Goal: Transaction & Acquisition: Purchase product/service

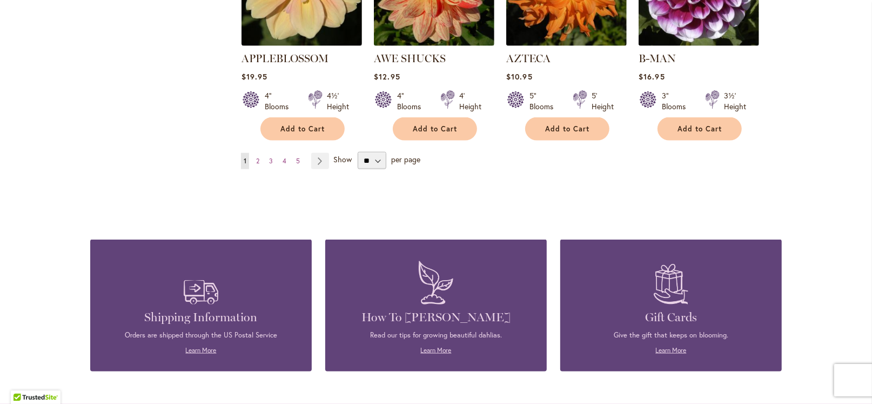
scroll to position [1047, 0]
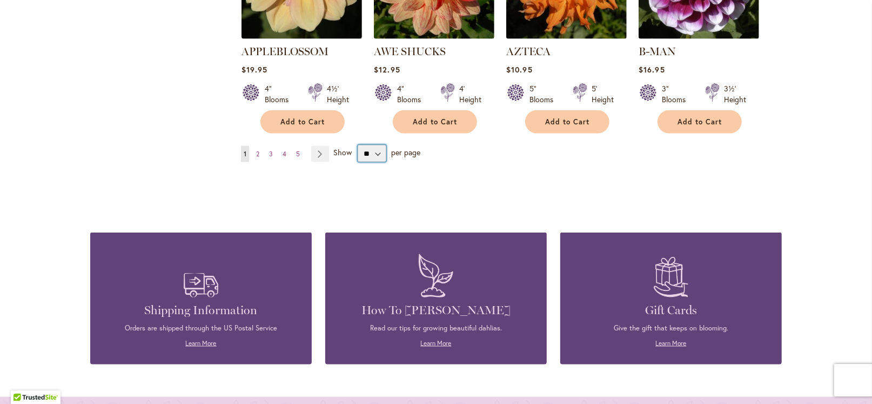
click at [368, 145] on select "** ** ** **" at bounding box center [372, 153] width 29 height 17
select select "**"
click at [358, 145] on select "** ** ** **" at bounding box center [372, 153] width 29 height 17
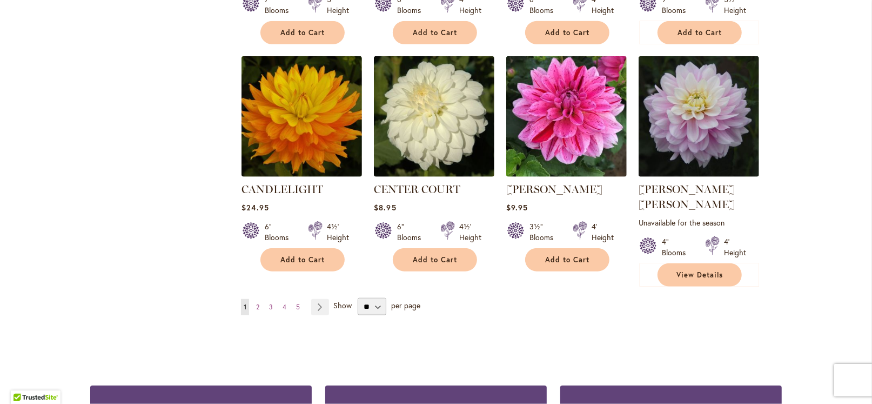
scroll to position [3673, 0]
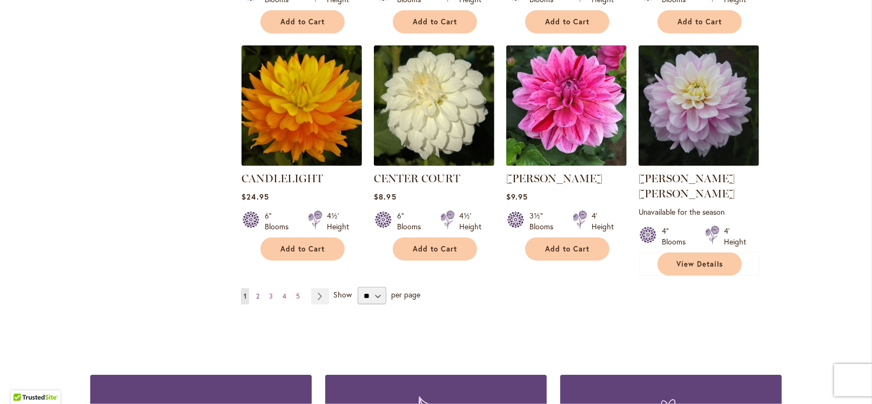
click at [256, 292] on span "2" at bounding box center [257, 296] width 3 height 8
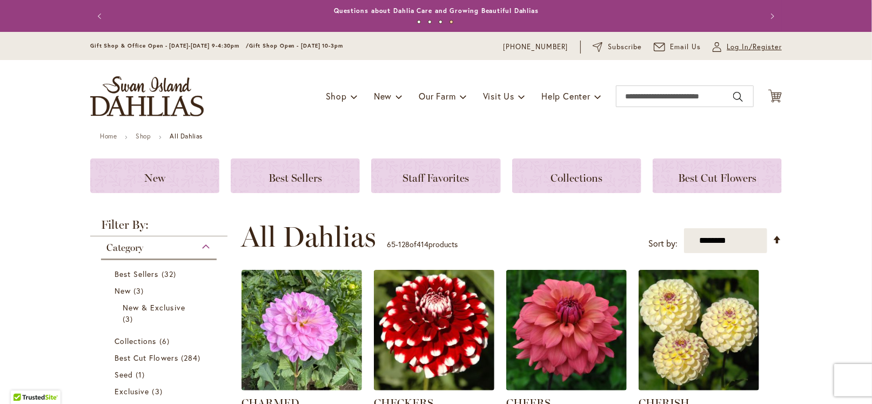
click at [735, 45] on span "Log In/Register" at bounding box center [754, 47] width 55 height 11
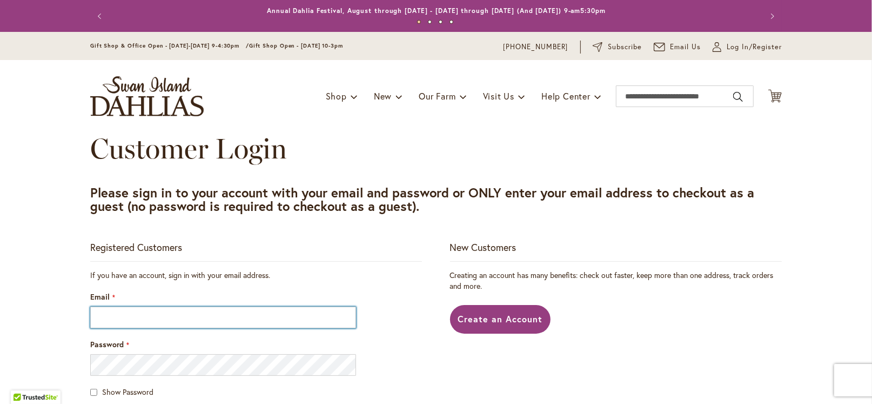
click at [167, 310] on input "Email" at bounding box center [223, 317] width 266 height 22
type input "**********"
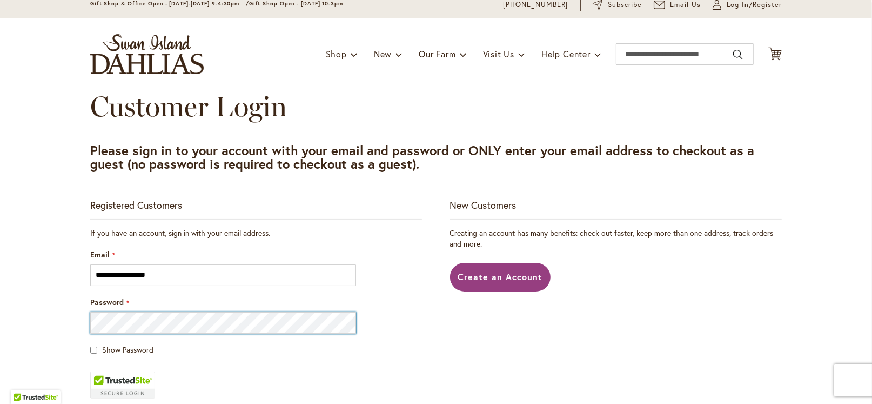
scroll to position [108, 0]
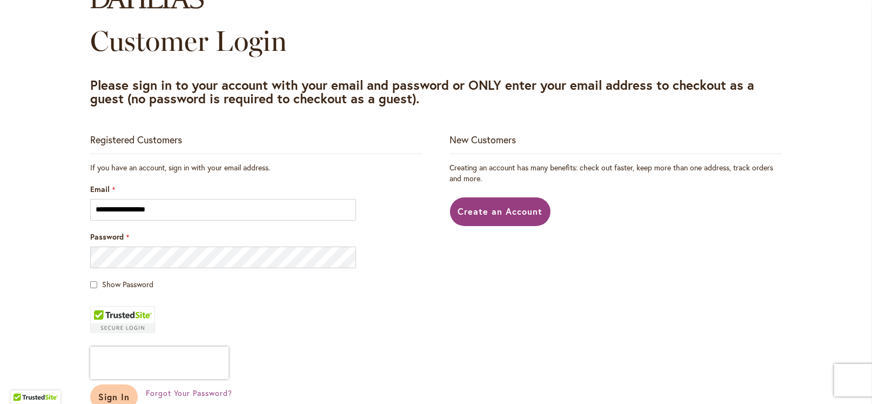
click at [113, 393] on span "Sign In" at bounding box center [113, 396] width 31 height 11
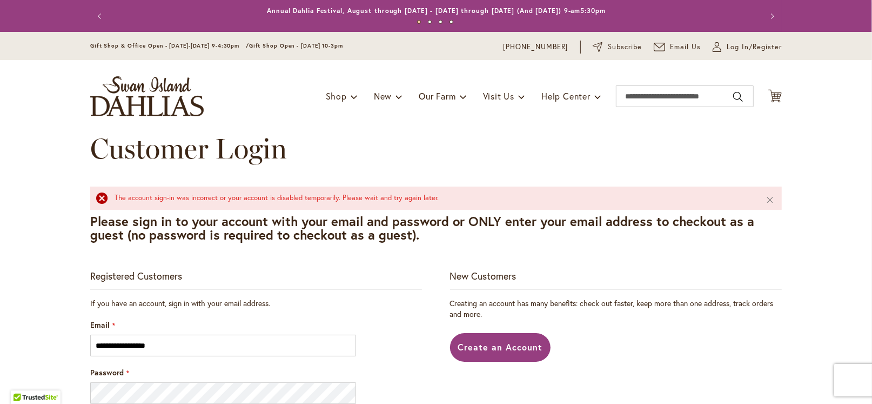
scroll to position [108, 0]
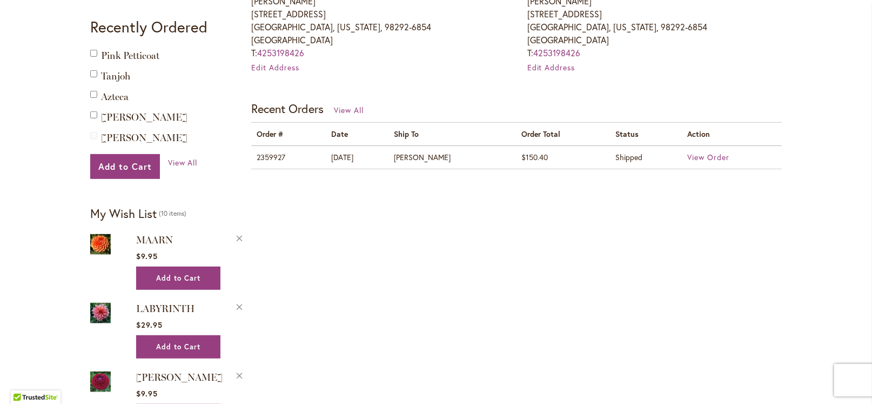
scroll to position [432, 0]
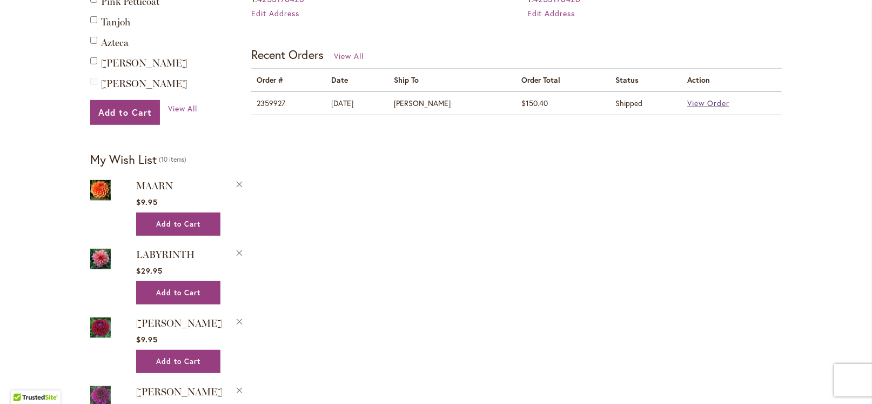
click at [724, 104] on span "View Order" at bounding box center [708, 103] width 42 height 10
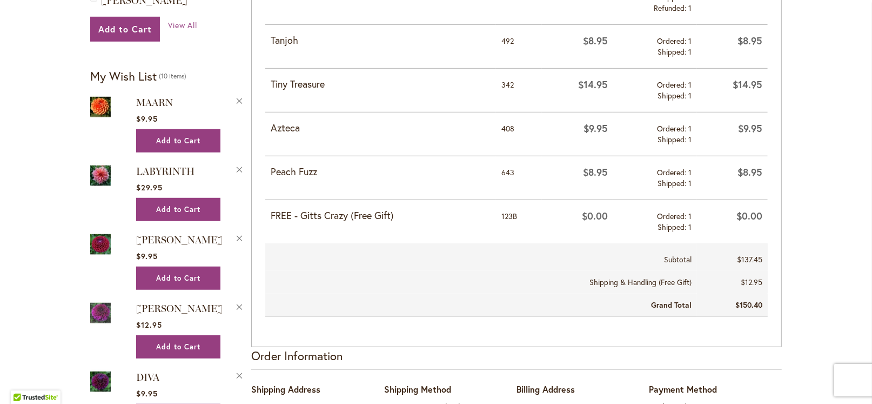
scroll to position [540, 0]
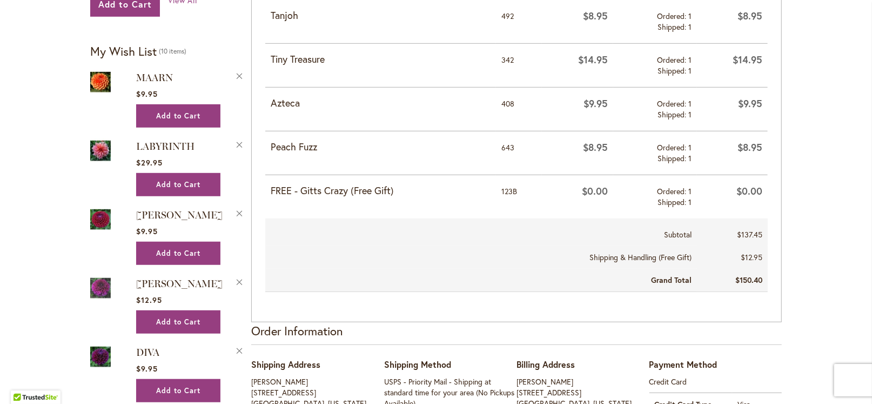
click at [93, 147] on img at bounding box center [100, 150] width 21 height 24
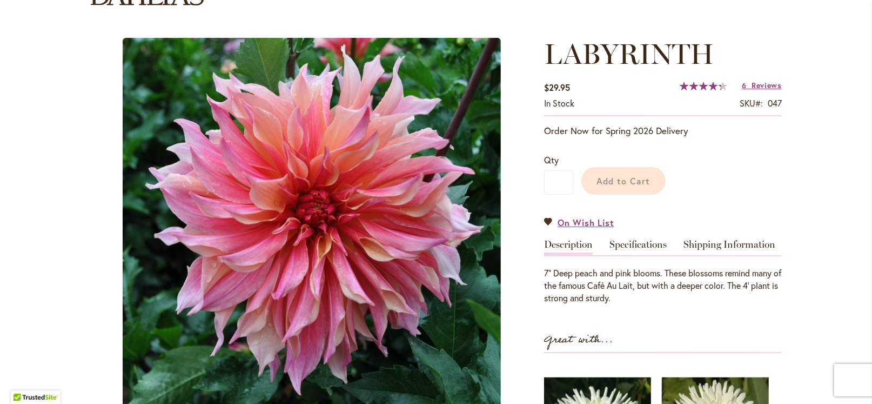
scroll to position [129, 0]
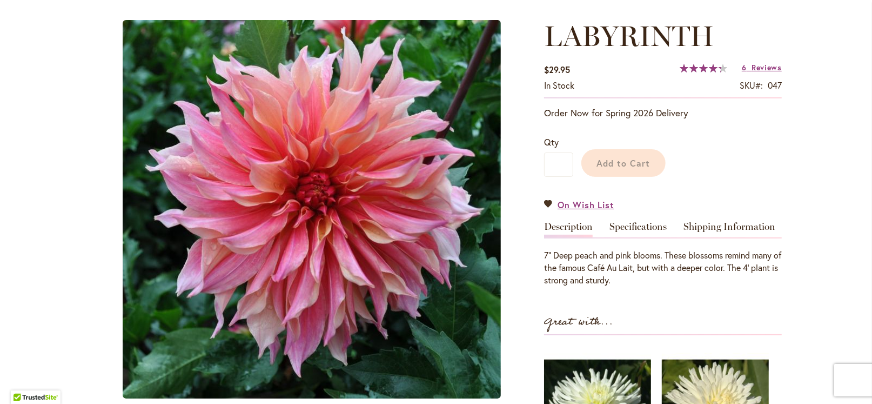
type input "*******"
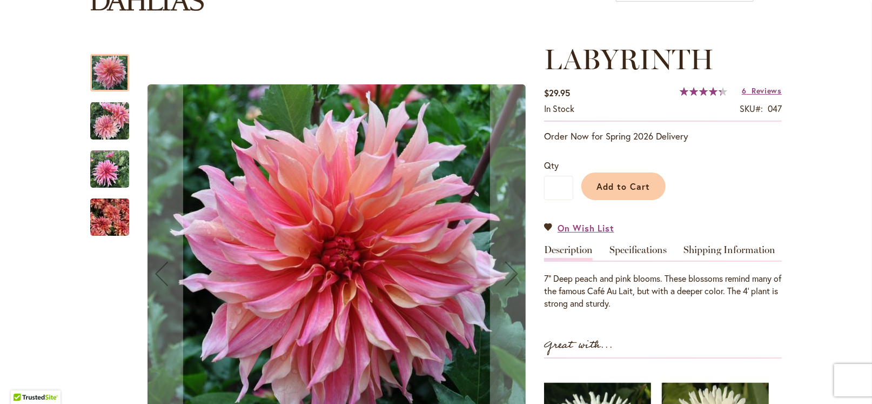
scroll to position [75, 0]
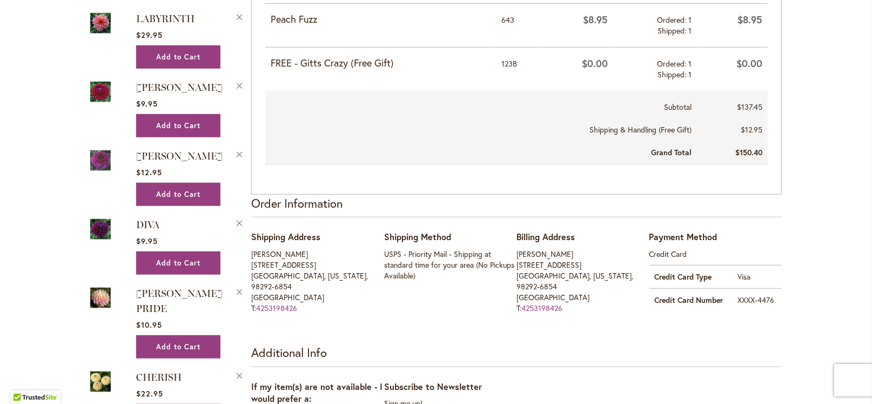
scroll to position [756, 0]
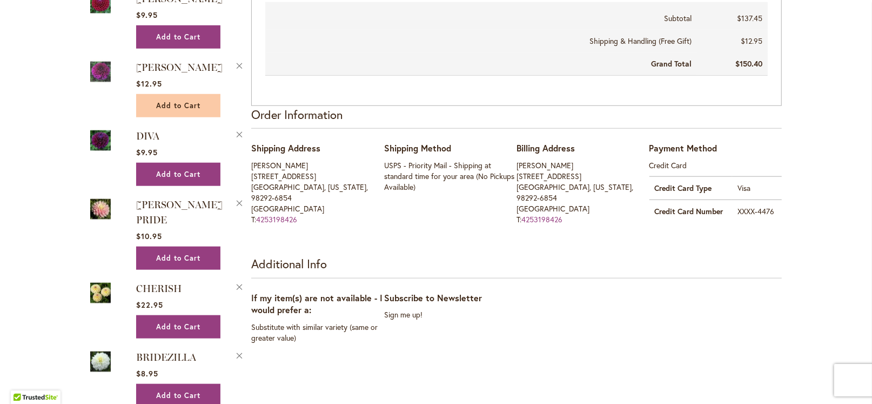
click at [170, 101] on span "Add to Cart" at bounding box center [178, 105] width 44 height 9
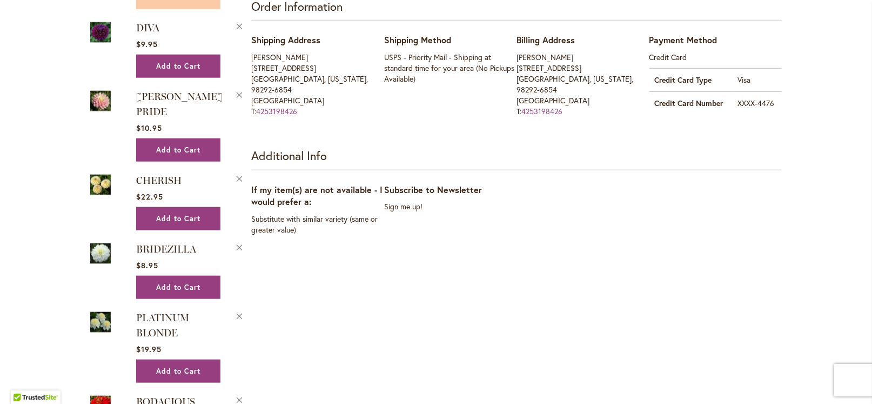
scroll to position [918, 0]
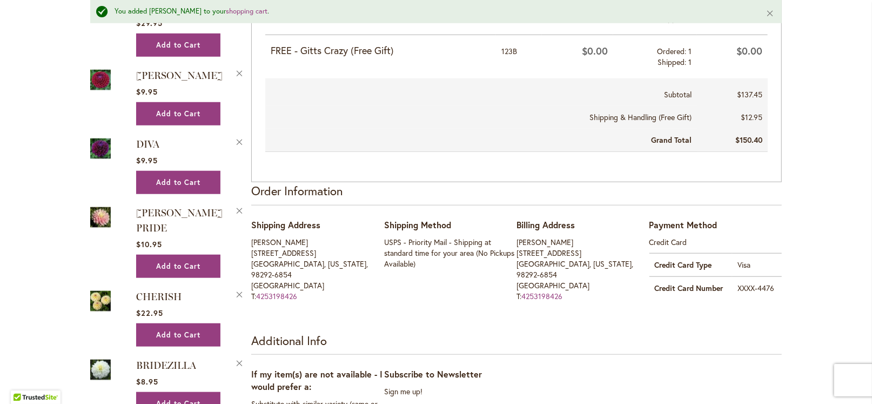
scroll to position [702, 0]
click at [96, 289] on img at bounding box center [100, 301] width 21 height 24
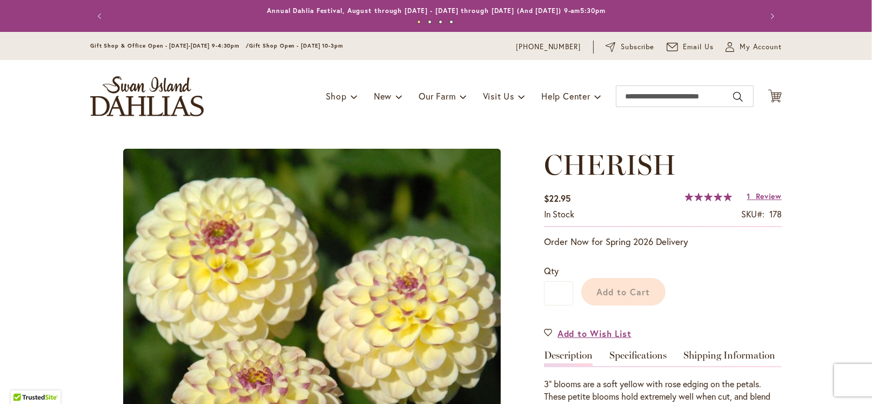
type input "*******"
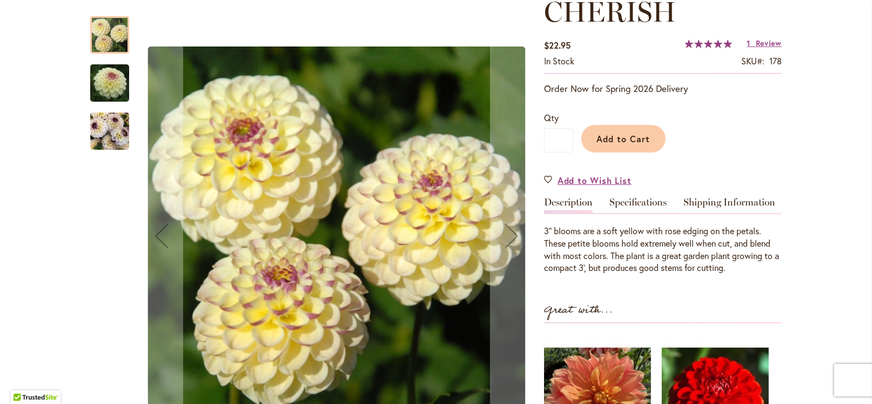
scroll to position [216, 0]
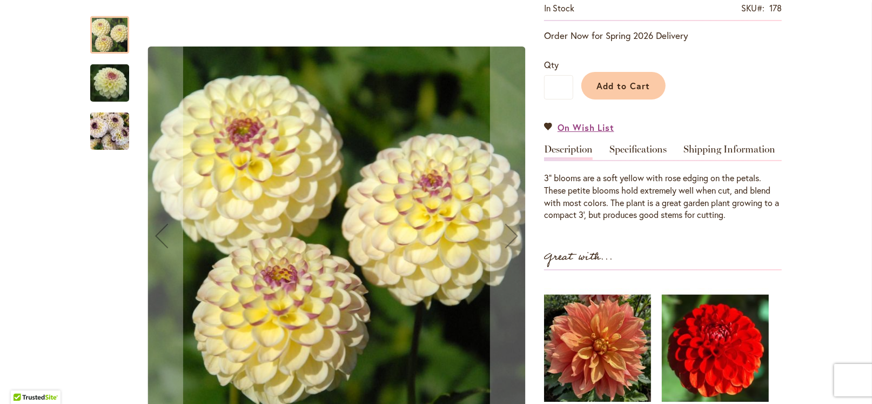
click at [102, 136] on img "CHERISH" at bounding box center [109, 131] width 39 height 52
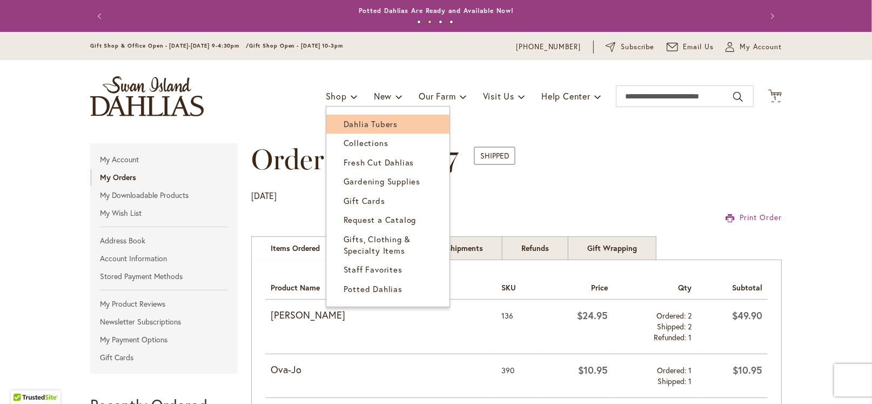
click at [357, 123] on span "Dahlia Tubers" at bounding box center [371, 123] width 54 height 11
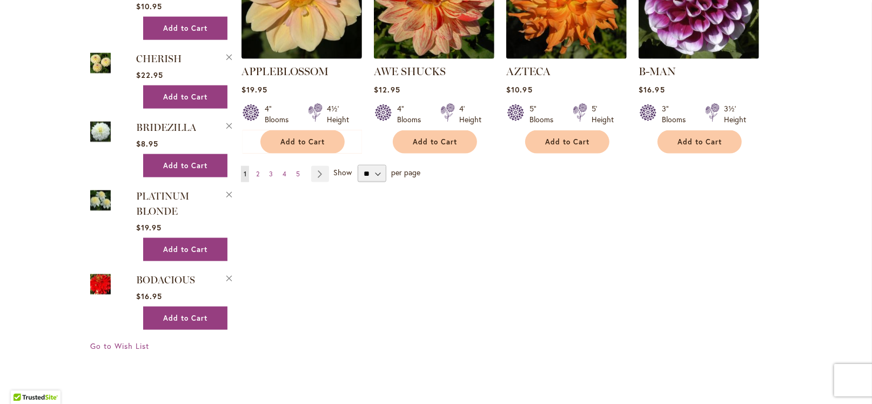
scroll to position [1026, 0]
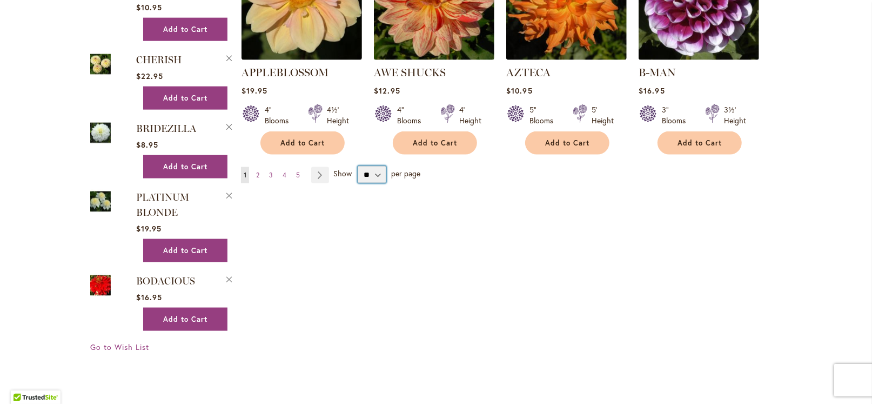
click at [359, 166] on select "** ** ** **" at bounding box center [372, 174] width 29 height 17
select select "**"
click at [358, 166] on select "** ** ** **" at bounding box center [372, 174] width 29 height 17
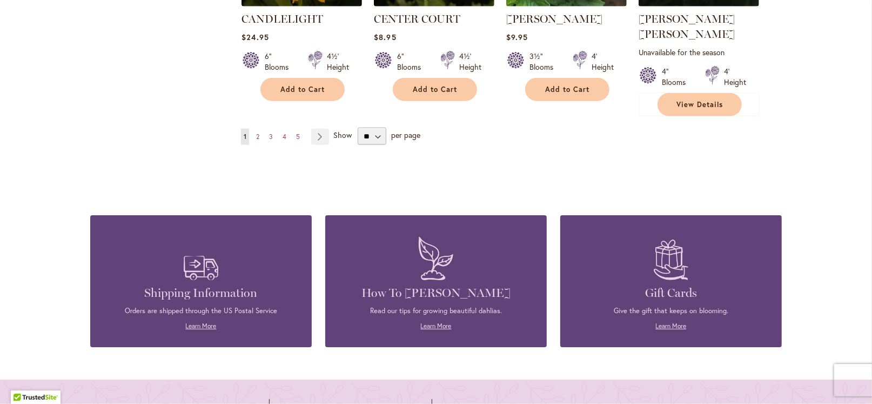
scroll to position [3750, 0]
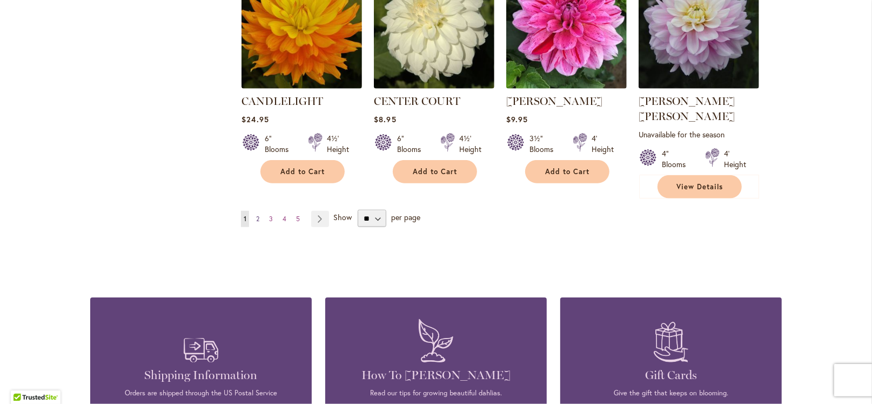
click at [256, 214] on span "2" at bounding box center [257, 218] width 3 height 8
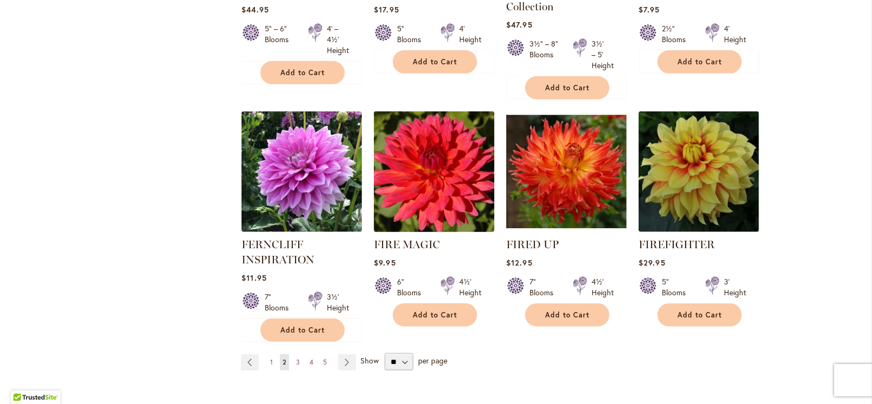
scroll to position [3727, 0]
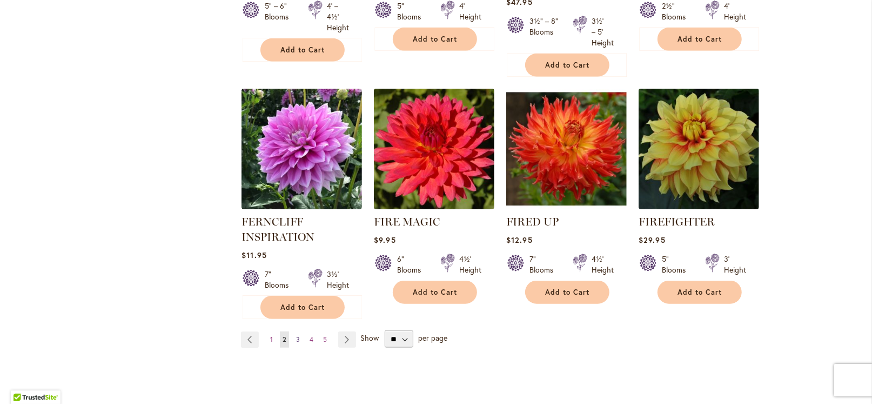
click at [296, 331] on link "Page 3" at bounding box center [297, 339] width 9 height 16
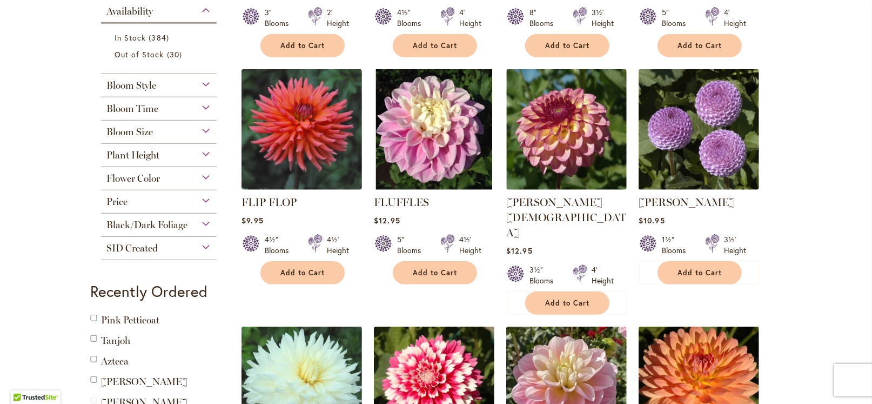
scroll to position [453, 0]
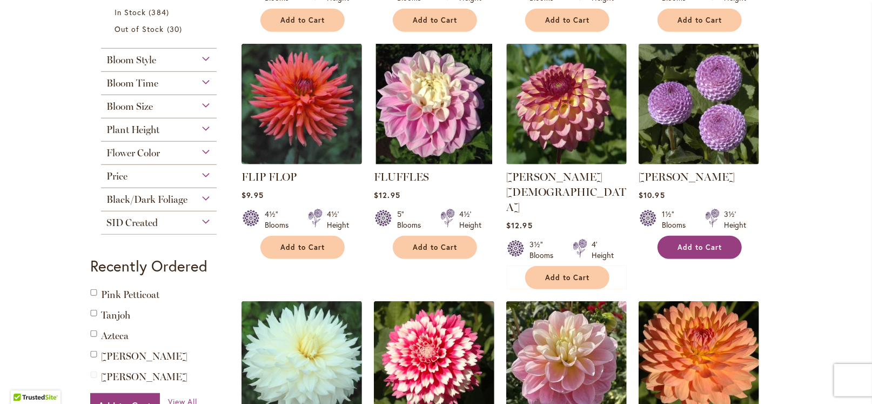
click at [709, 245] on span "Add to Cart" at bounding box center [699, 247] width 44 height 9
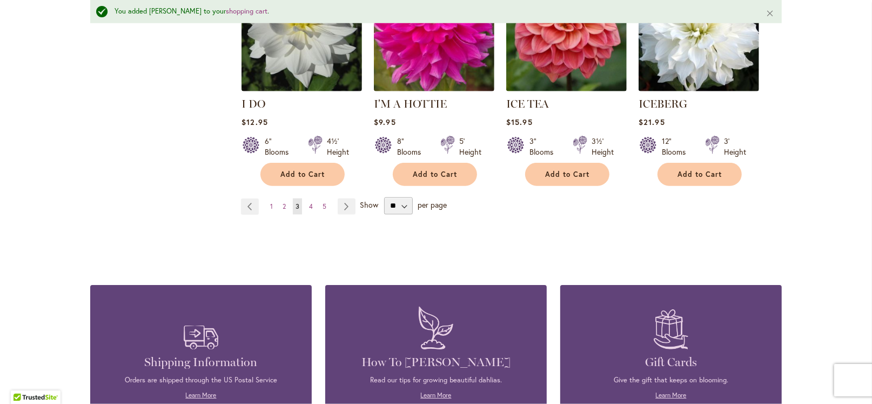
scroll to position [3885, 0]
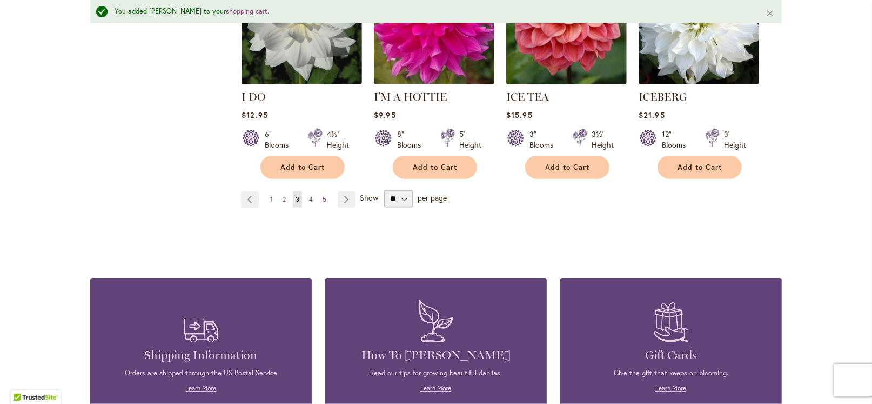
click at [309, 195] on span "4" at bounding box center [311, 199] width 4 height 8
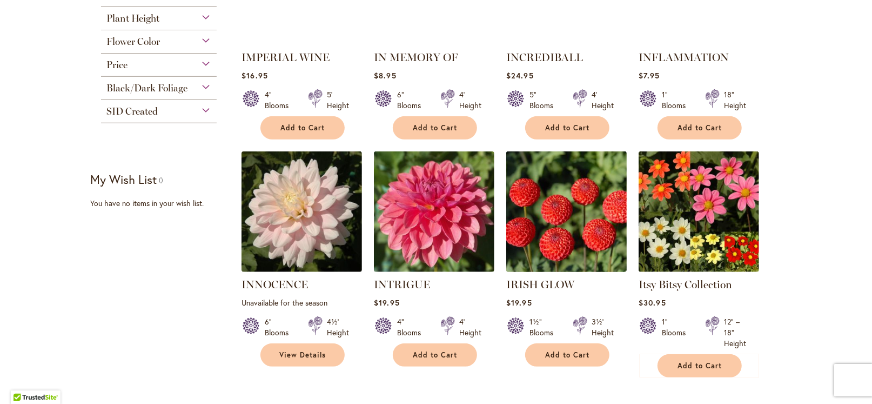
scroll to position [378, 0]
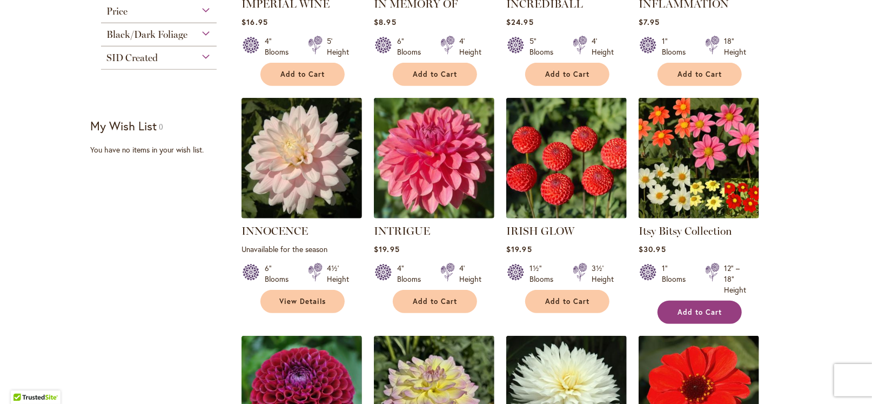
click at [697, 307] on span "Add to Cart" at bounding box center [699, 311] width 44 height 9
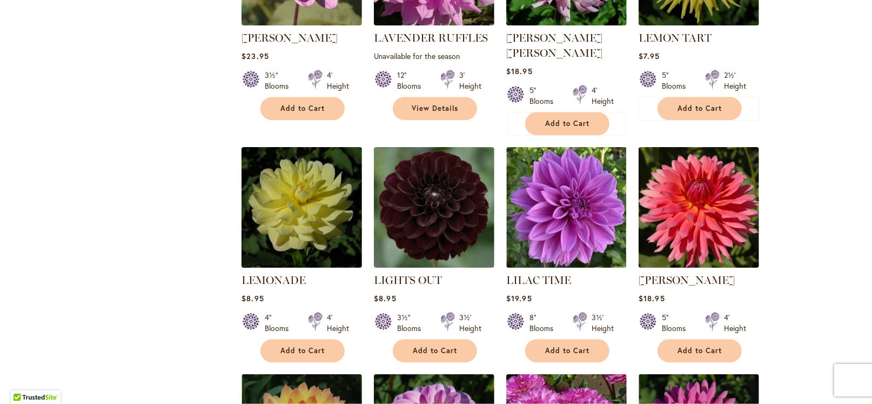
scroll to position [2269, 0]
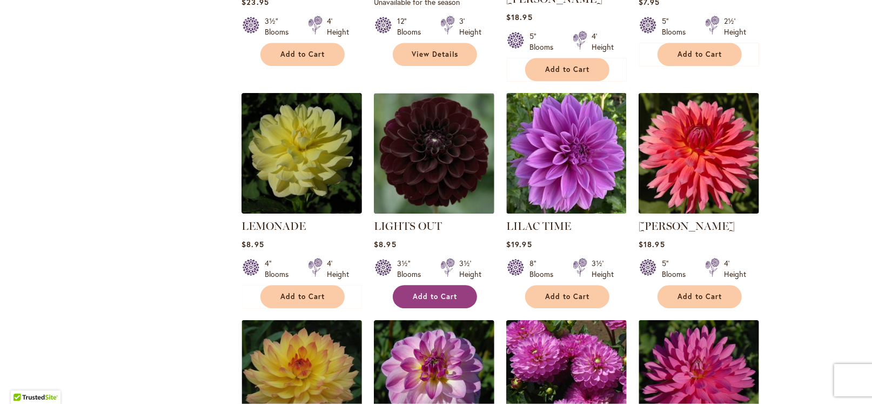
click at [435, 292] on span "Add to Cart" at bounding box center [435, 296] width 44 height 9
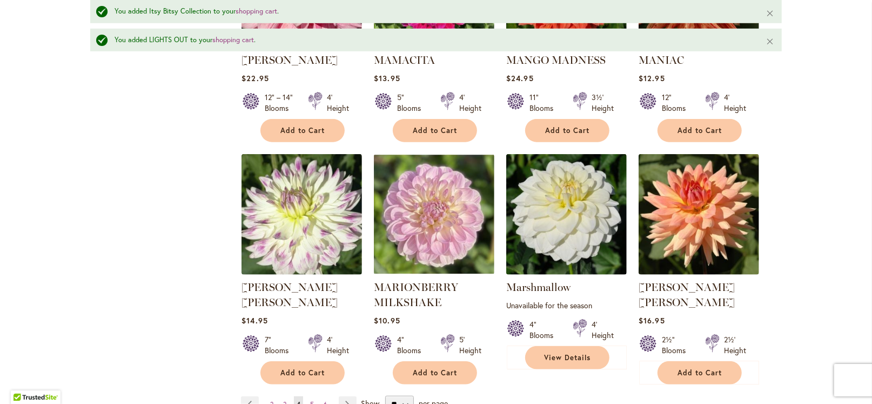
scroll to position [3697, 0]
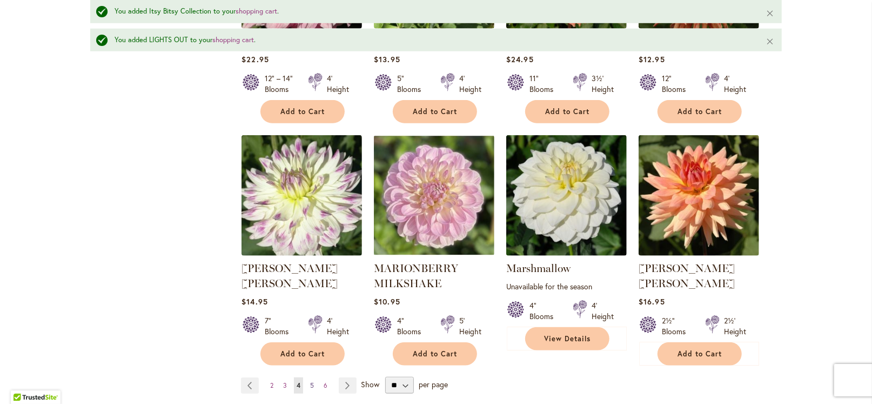
click at [310, 381] on span "5" at bounding box center [312, 385] width 4 height 8
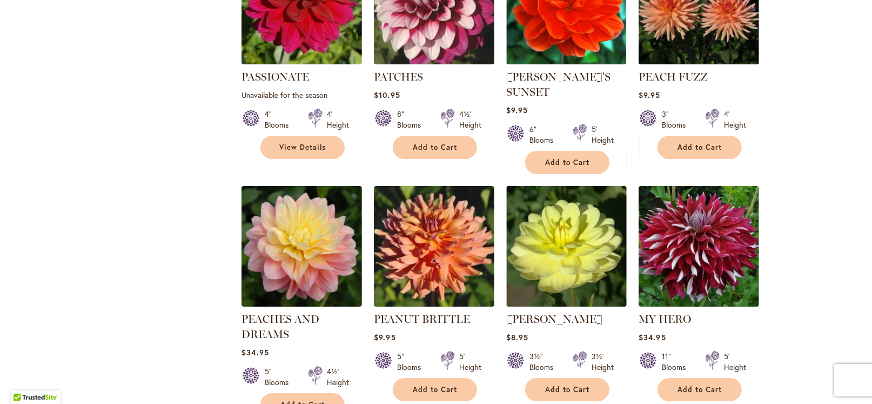
scroll to position [2863, 0]
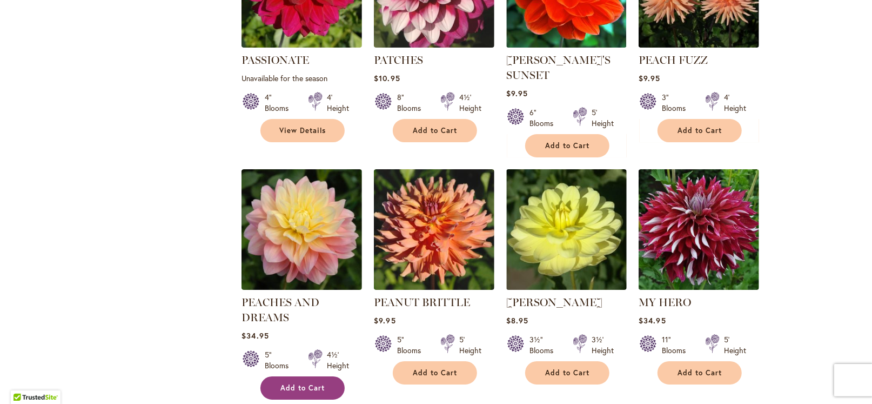
click at [297, 383] on span "Add to Cart" at bounding box center [302, 387] width 44 height 9
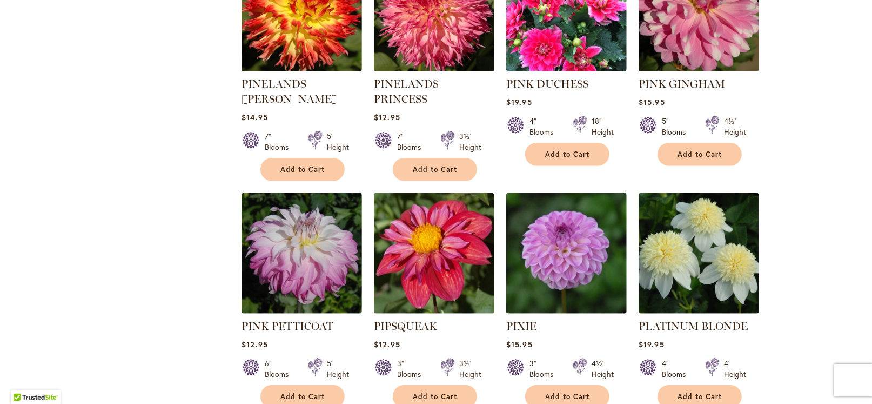
scroll to position [3619, 0]
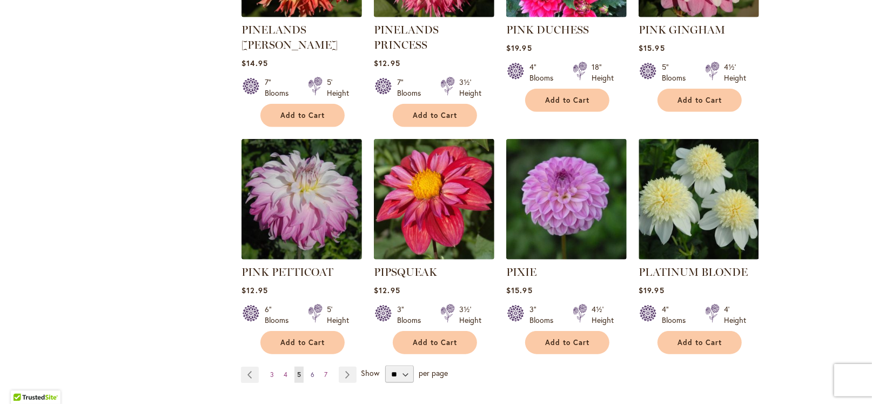
click at [311, 370] on span "6" at bounding box center [313, 374] width 4 height 8
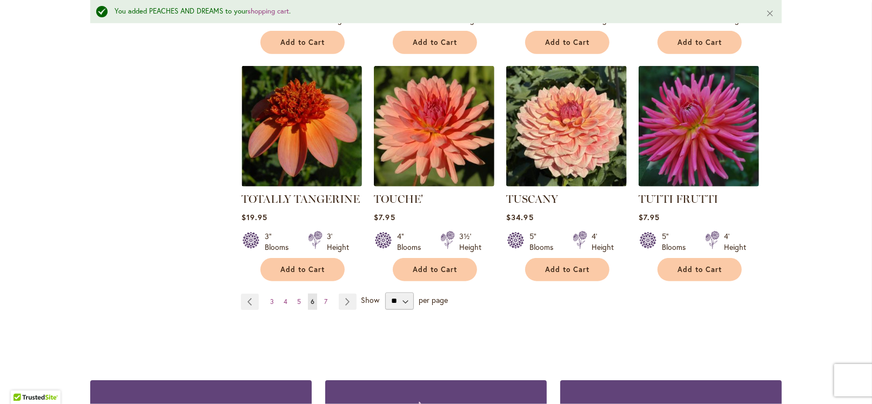
scroll to position [3714, 0]
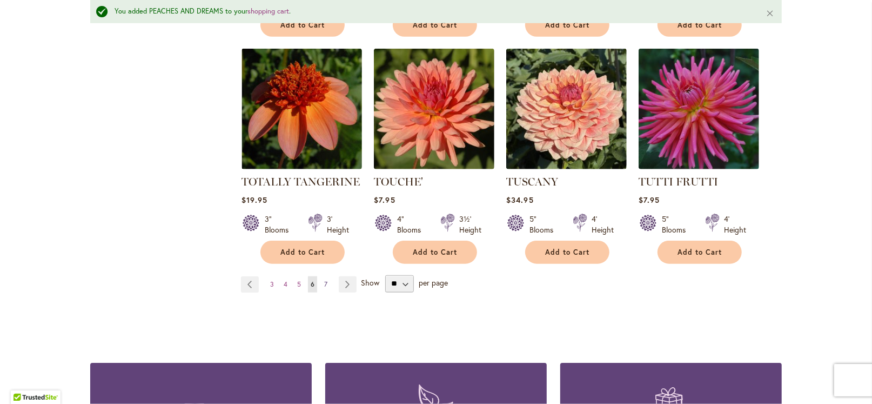
click at [324, 280] on span "7" at bounding box center [325, 284] width 3 height 8
